Goal: Task Accomplishment & Management: Use online tool/utility

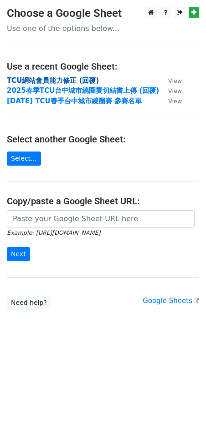
click at [75, 82] on strong "TCU網站會員能力修正 (回覆)" at bounding box center [53, 80] width 92 height 8
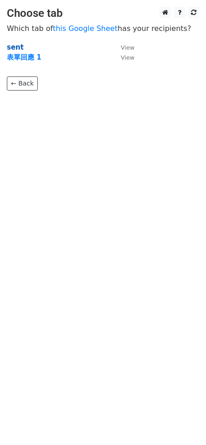
click at [17, 47] on strong "sent" at bounding box center [15, 47] width 17 height 8
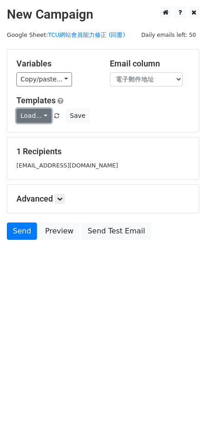
click at [40, 116] on link "Load..." at bounding box center [33, 116] width 35 height 14
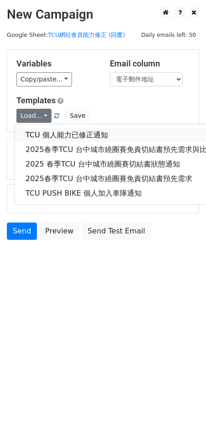
click at [42, 131] on link "TCU 個人能力已修正通知" at bounding box center [134, 135] width 239 height 15
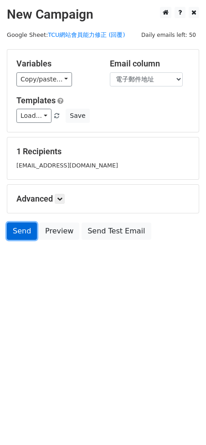
click at [20, 230] on link "Send" at bounding box center [22, 230] width 30 height 17
